Goal: Task Accomplishment & Management: Use online tool/utility

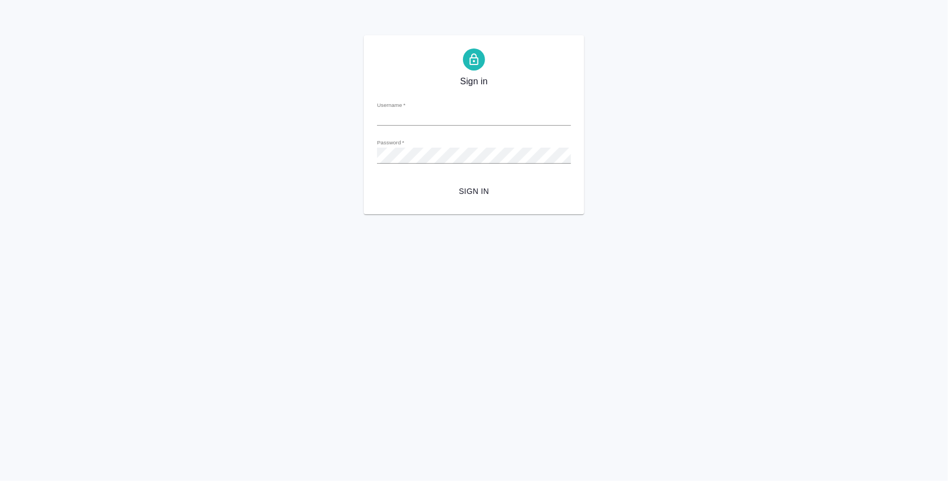
type input "k.atminis@awatera.com"
click at [470, 185] on span "Sign in" at bounding box center [474, 192] width 176 height 14
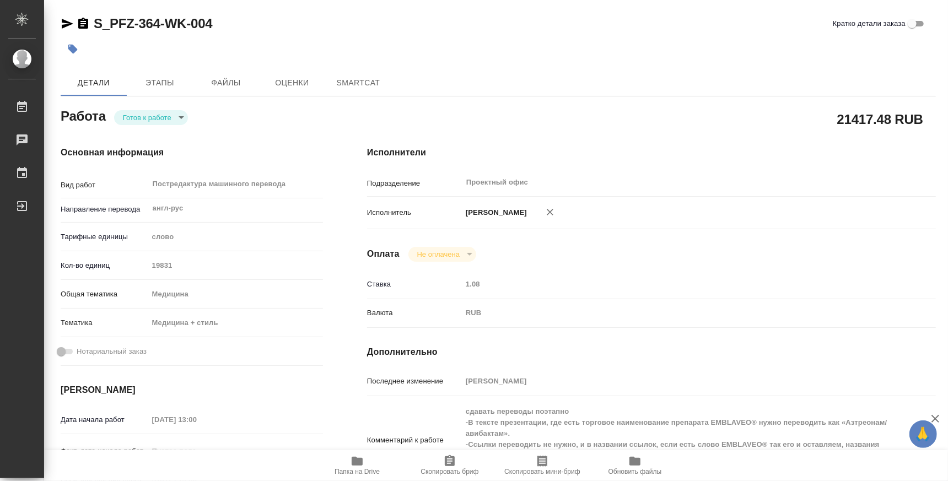
type textarea "x"
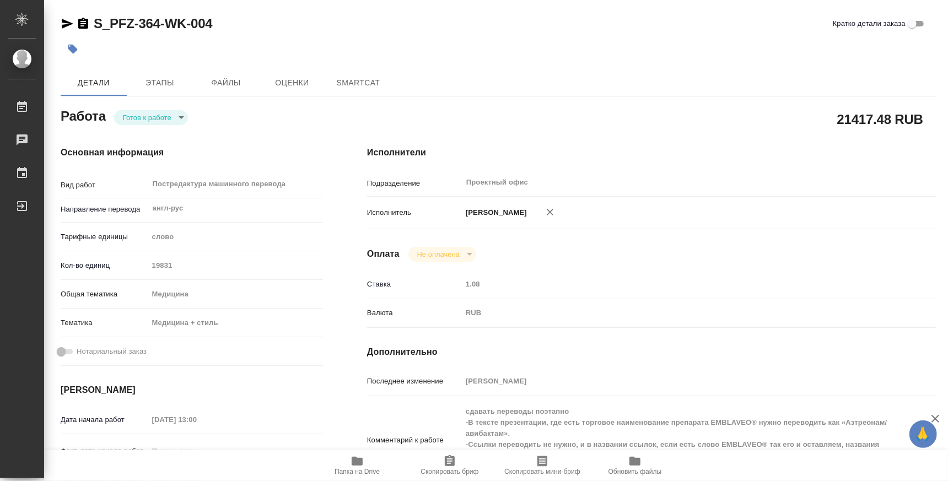
type textarea "x"
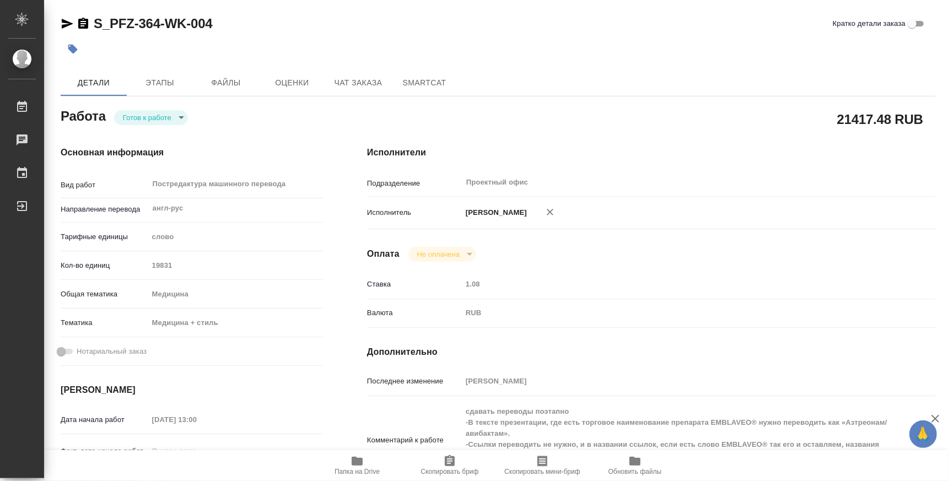
type textarea "x"
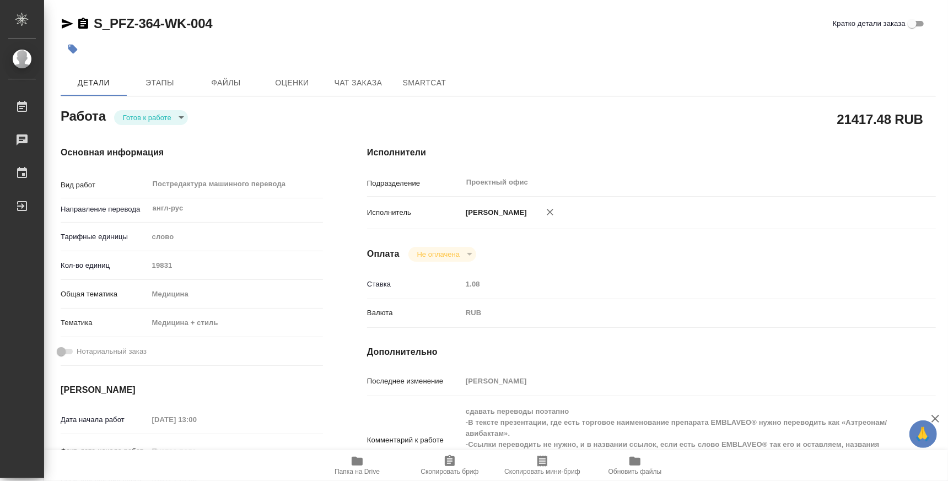
type textarea "x"
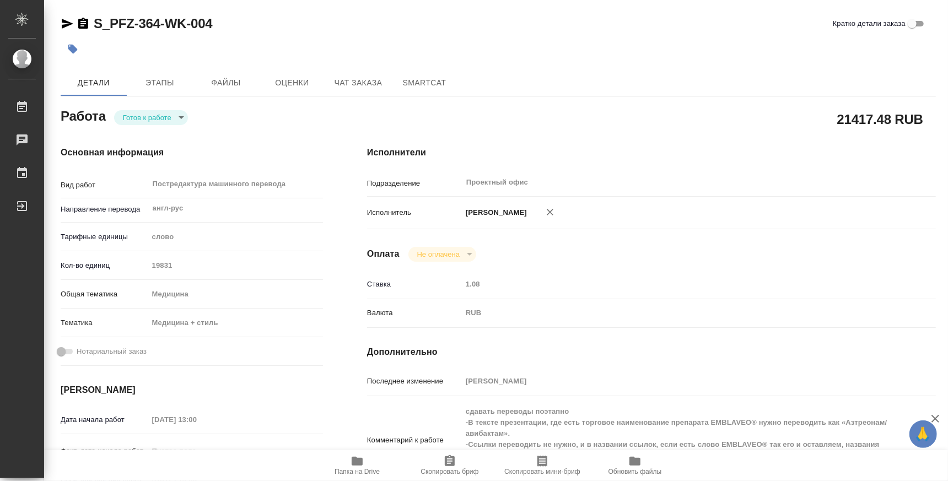
scroll to position [68, 0]
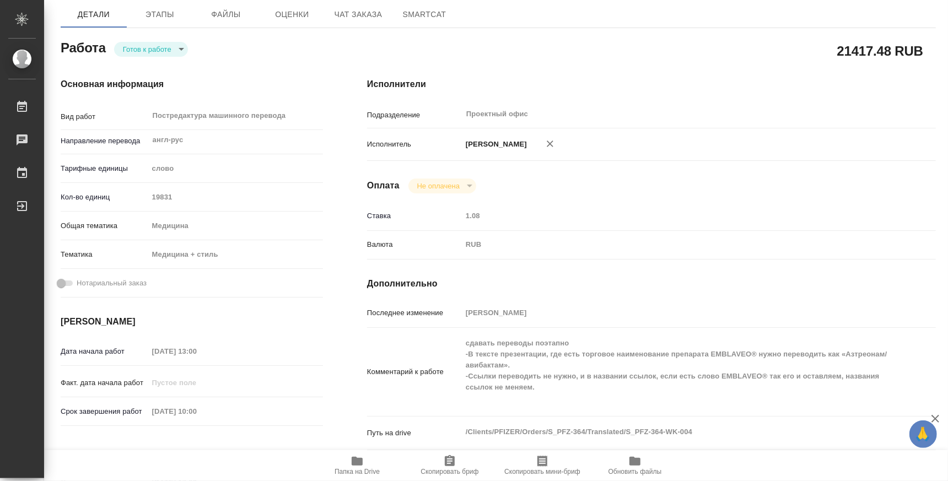
type textarea "x"
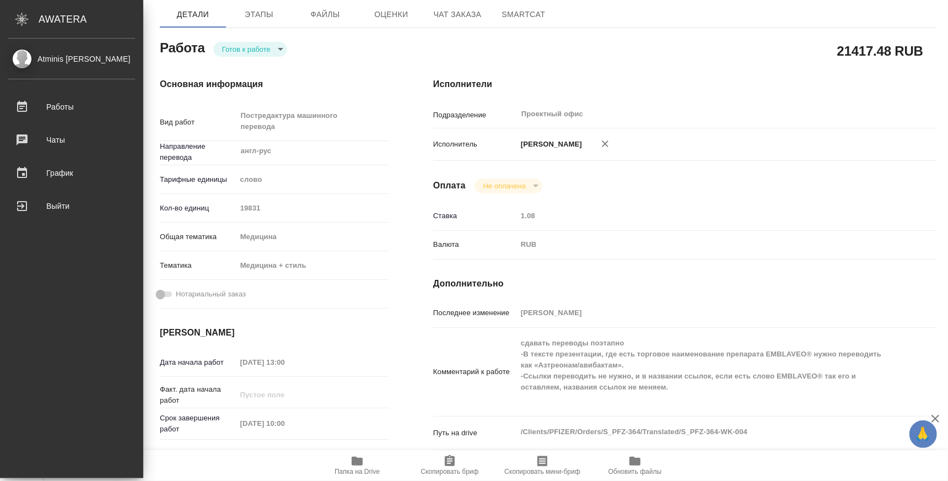
type textarea "x"
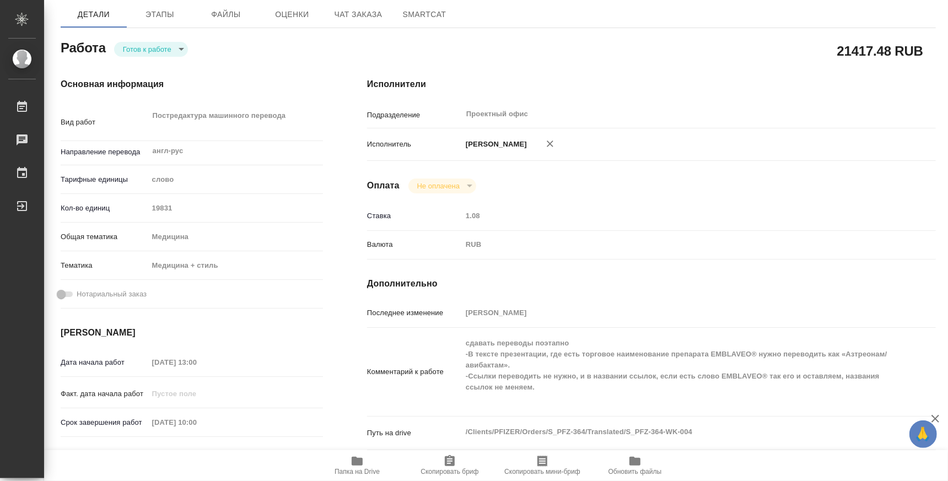
type textarea "x"
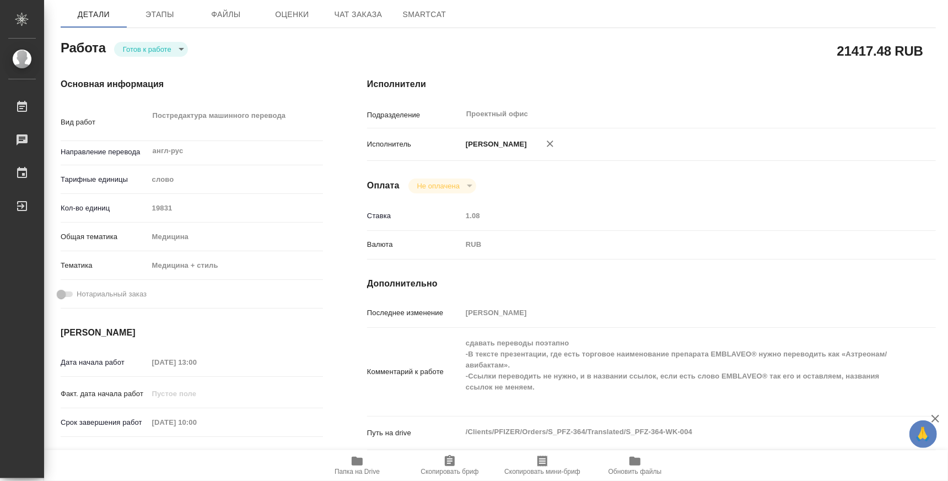
click at [354, 476] on button "Папка на Drive" at bounding box center [357, 465] width 93 height 31
click at [166, 51] on body "🙏 .cls-1 fill:#fff; AWATERA Atminis Kristina Работы 0 Чаты График Выйти S_PFZ-3…" at bounding box center [474, 240] width 948 height 481
click at [165, 118] on li "Выполнен" at bounding box center [151, 116] width 74 height 19
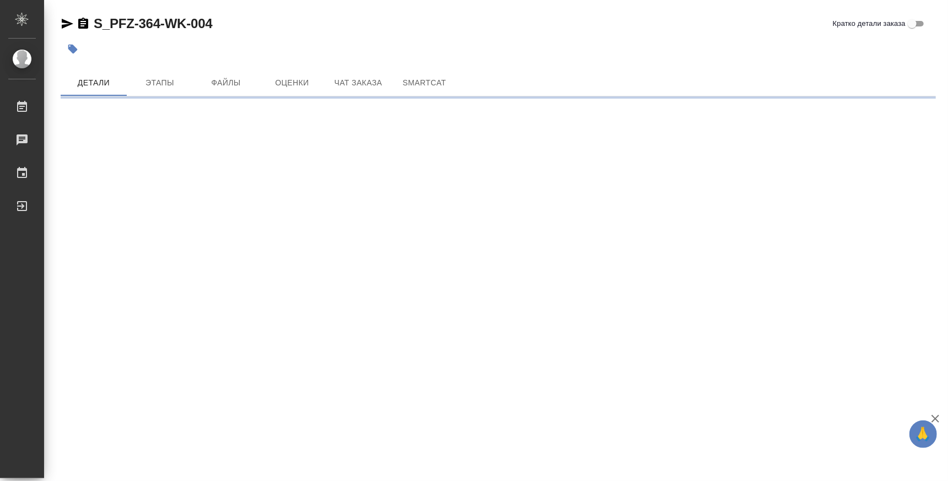
scroll to position [0, 0]
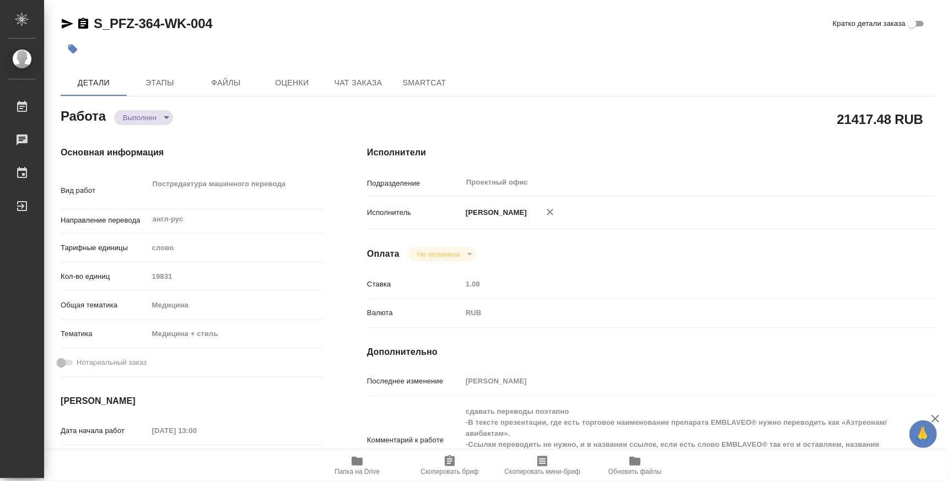
type textarea "x"
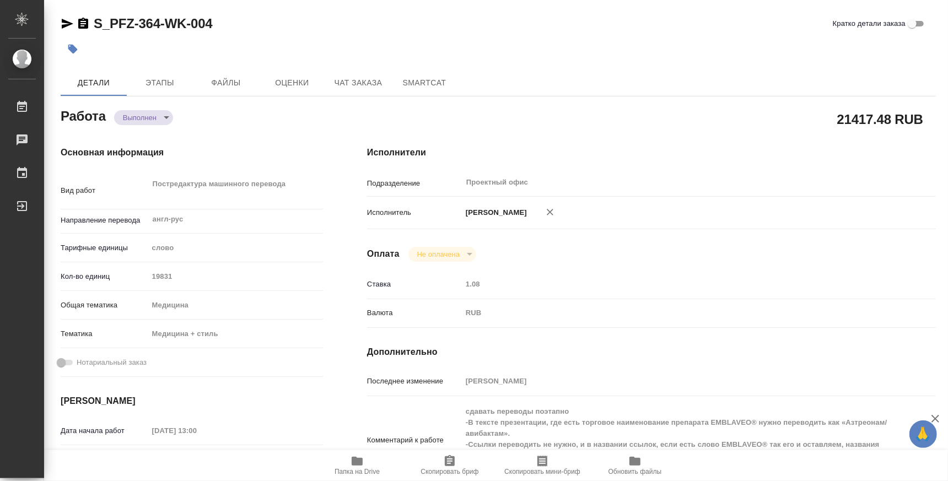
type textarea "x"
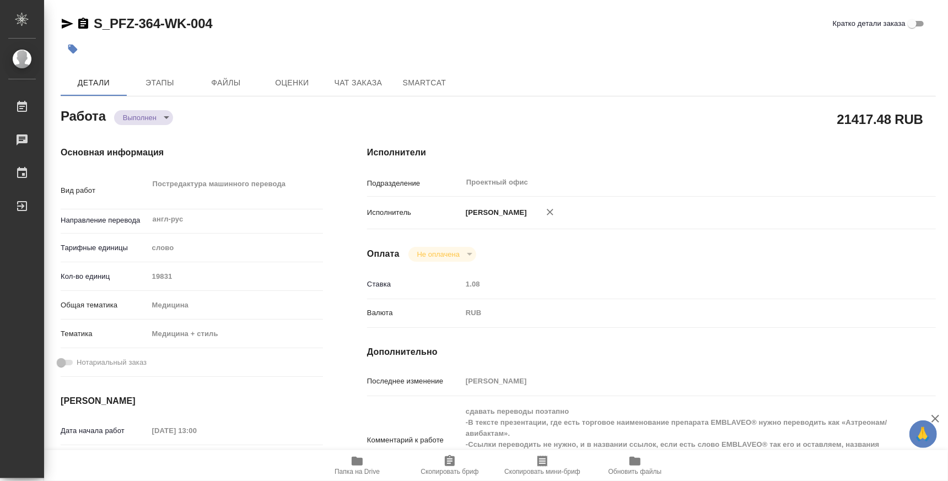
type textarea "x"
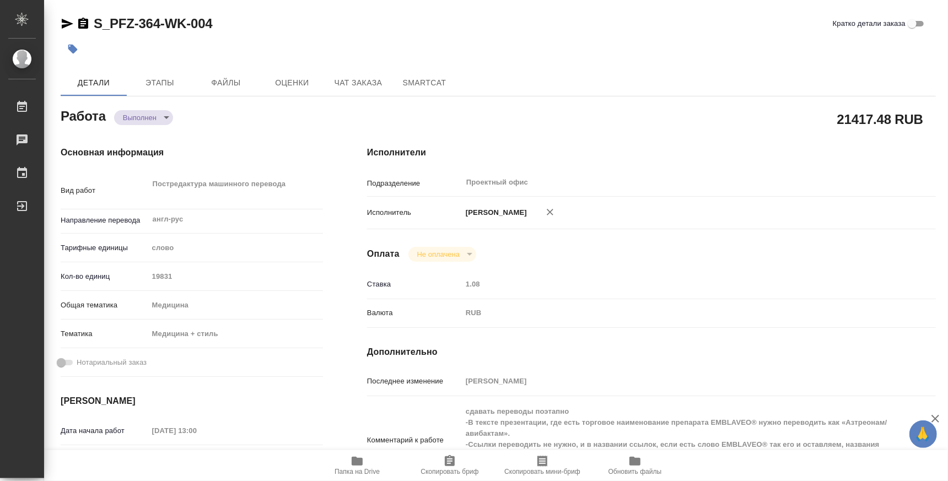
type textarea "x"
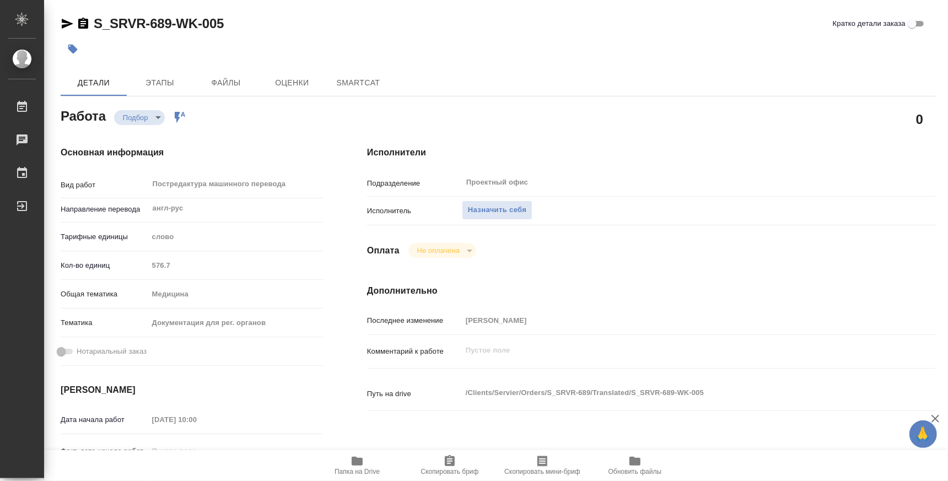
type textarea "x"
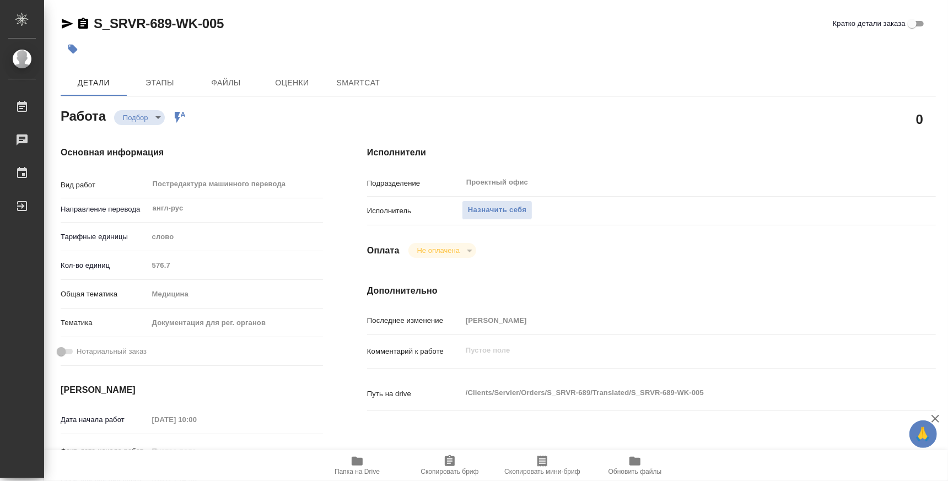
type textarea "x"
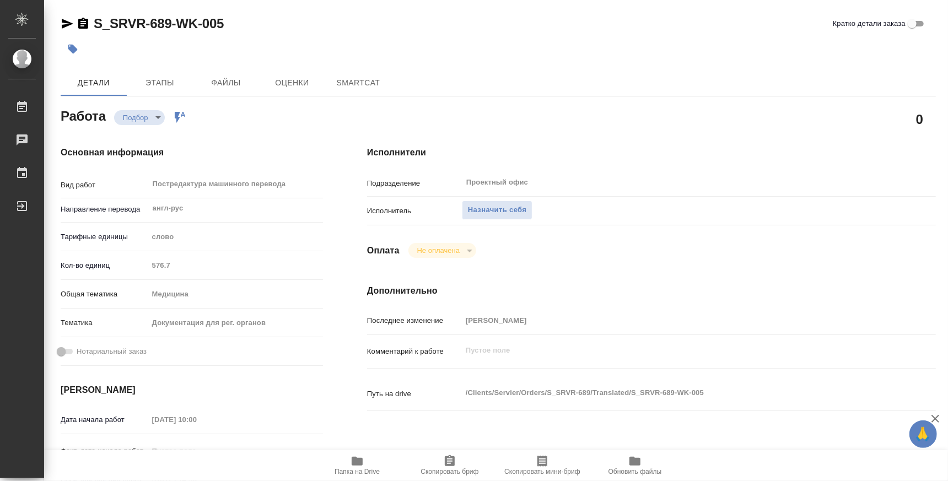
type textarea "x"
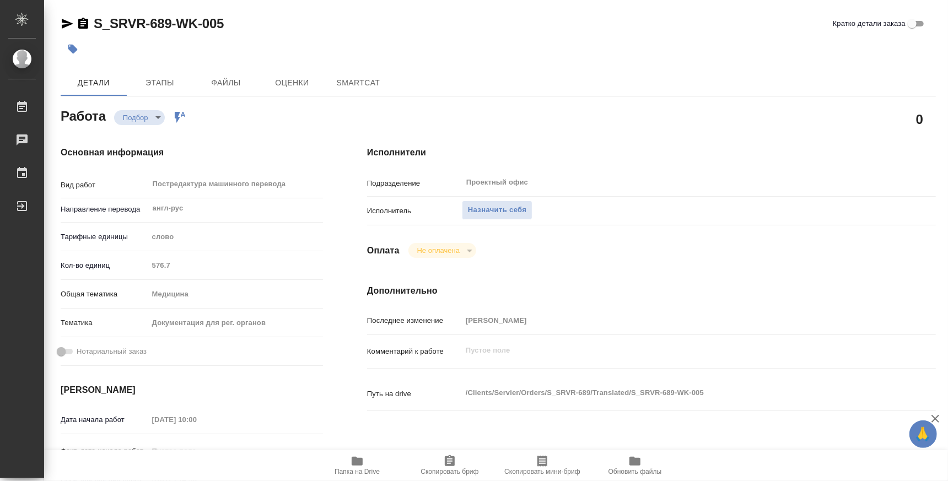
type textarea "x"
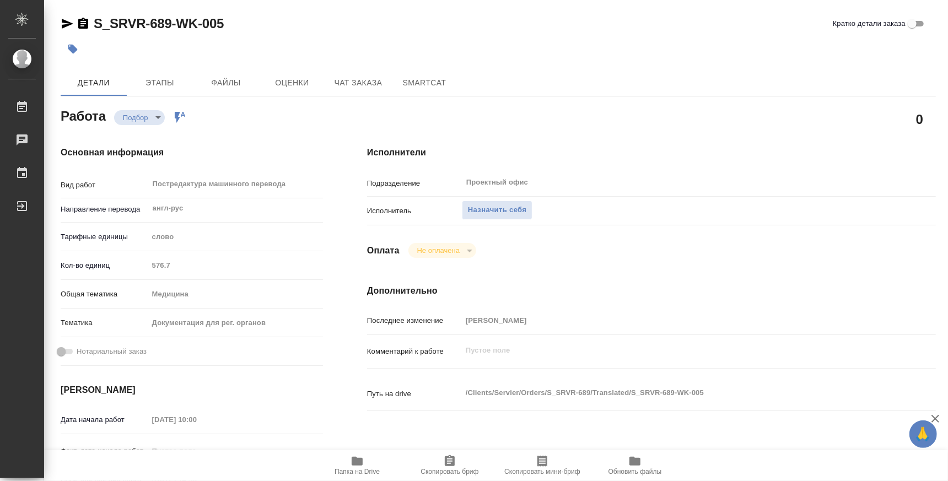
type textarea "x"
